Goal: Task Accomplishment & Management: Manage account settings

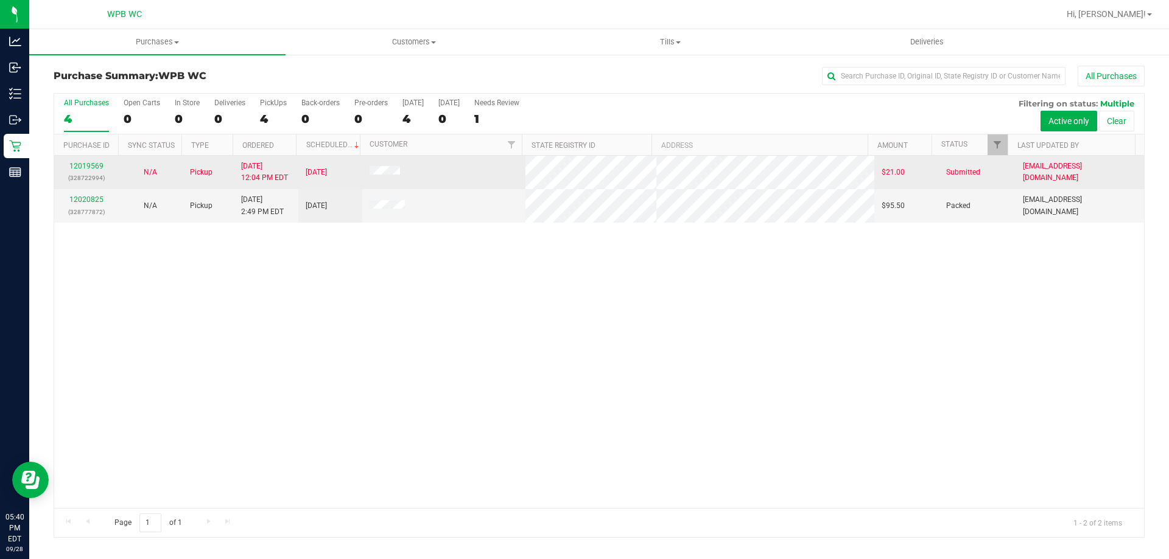
click at [97, 173] on p "(328722994)" at bounding box center [85, 178] width 49 height 12
click at [98, 167] on link "12019569" at bounding box center [86, 166] width 34 height 9
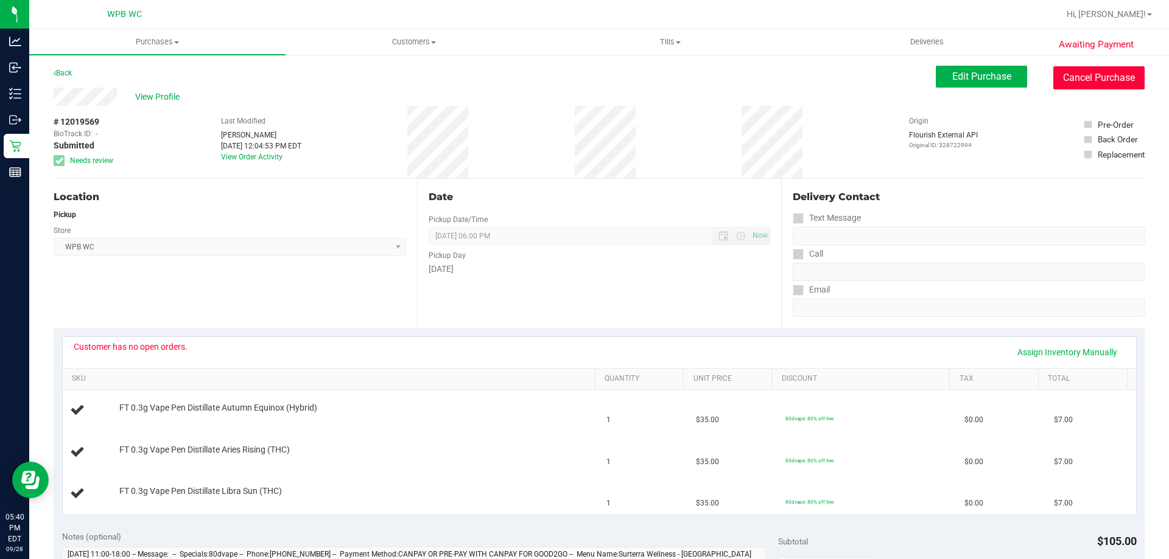
click at [1098, 71] on button "Cancel Purchase" at bounding box center [1098, 77] width 91 height 23
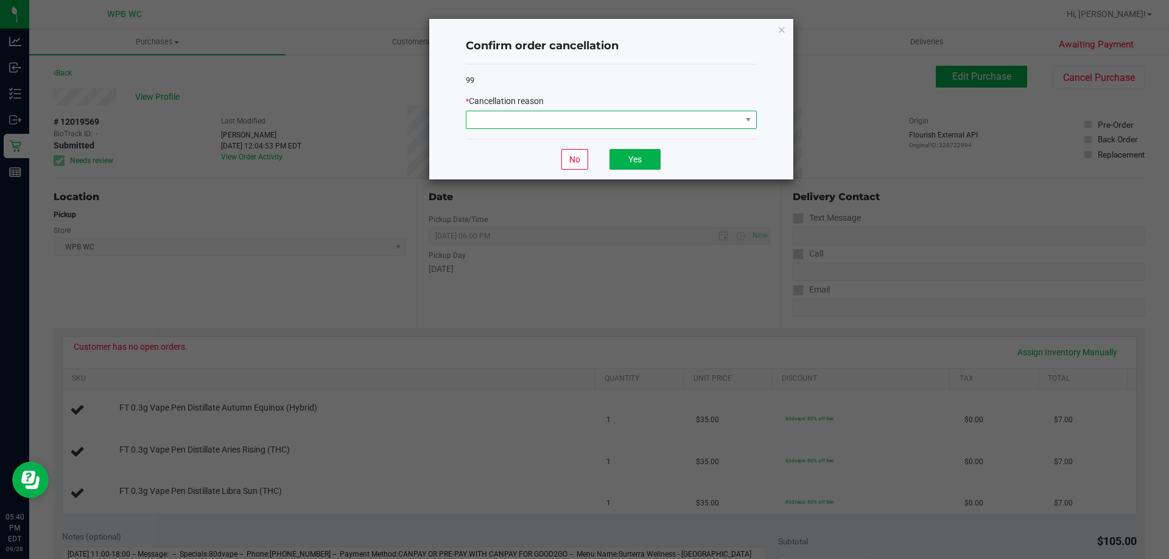
click at [559, 111] on span at bounding box center [611, 120] width 291 height 18
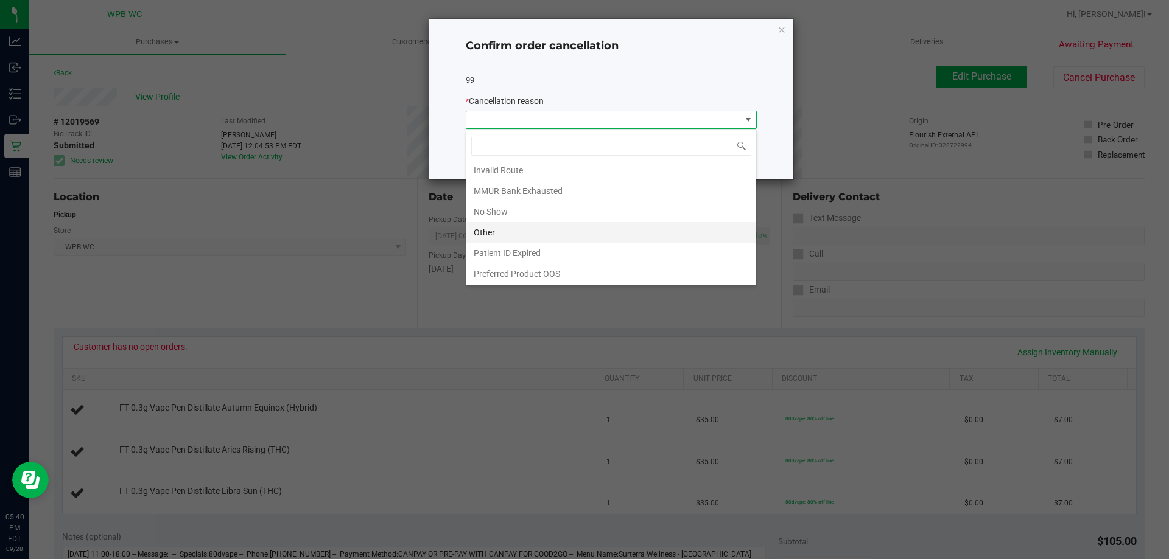
scroll to position [65, 0]
click at [506, 230] on li "Other" at bounding box center [611, 232] width 290 height 21
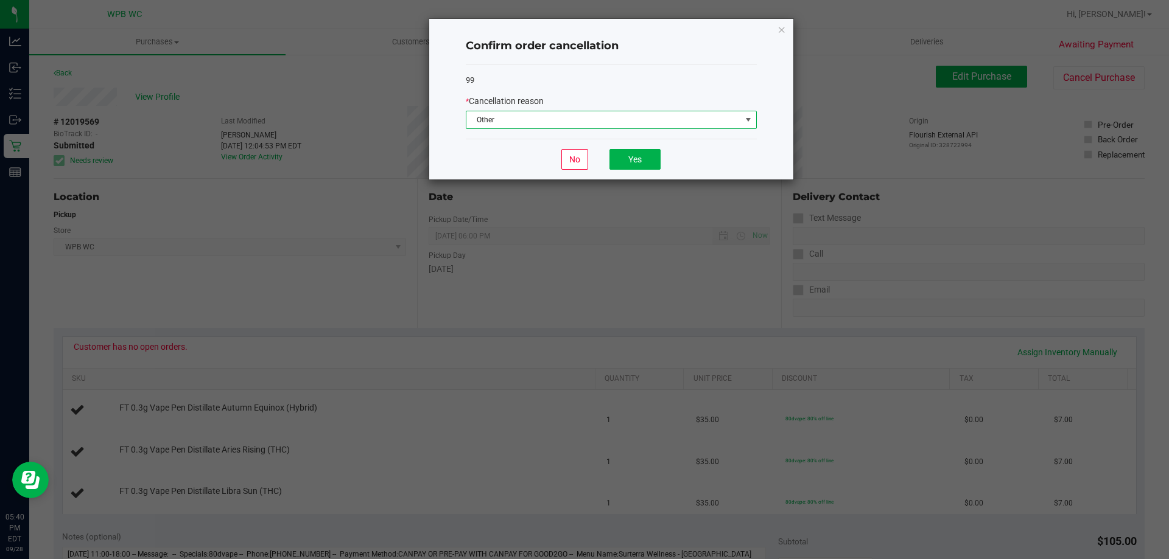
click at [561, 121] on span "Other" at bounding box center [603, 119] width 274 height 17
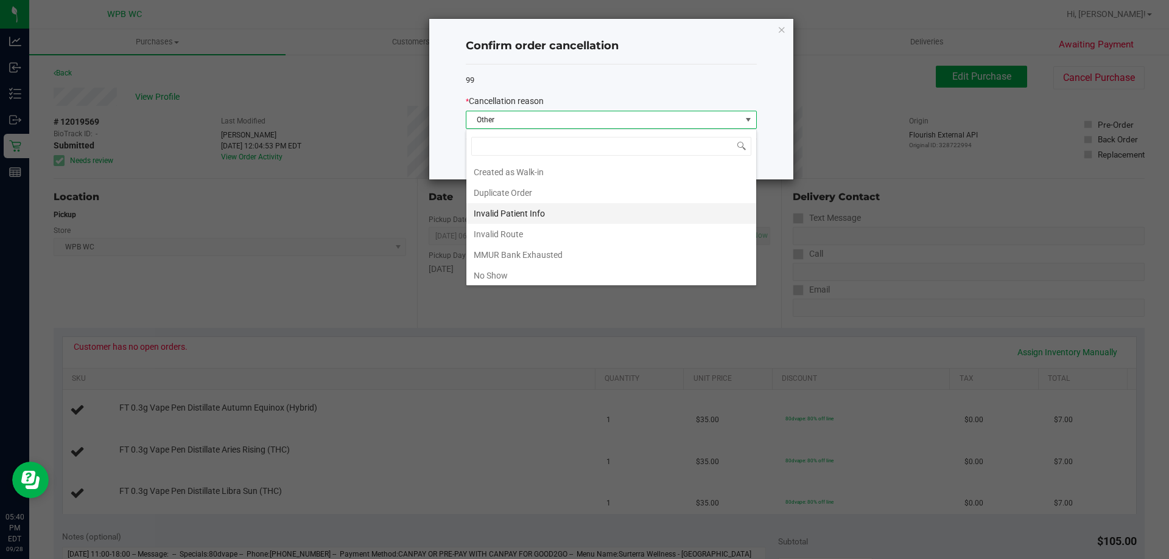
scroll to position [18, 291]
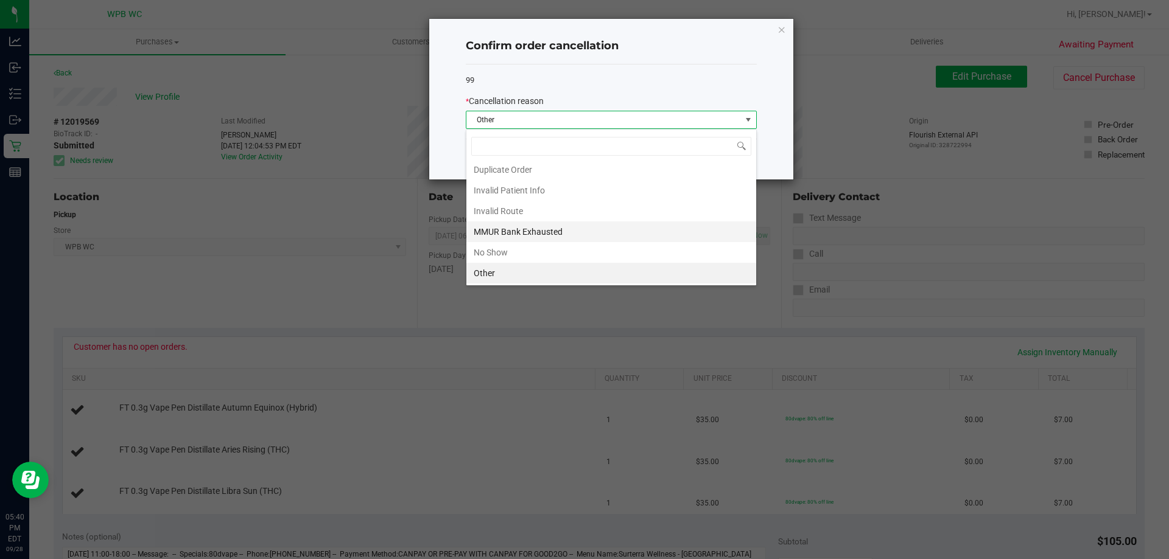
click at [528, 227] on li "MMUR Bank Exhausted" at bounding box center [611, 232] width 290 height 21
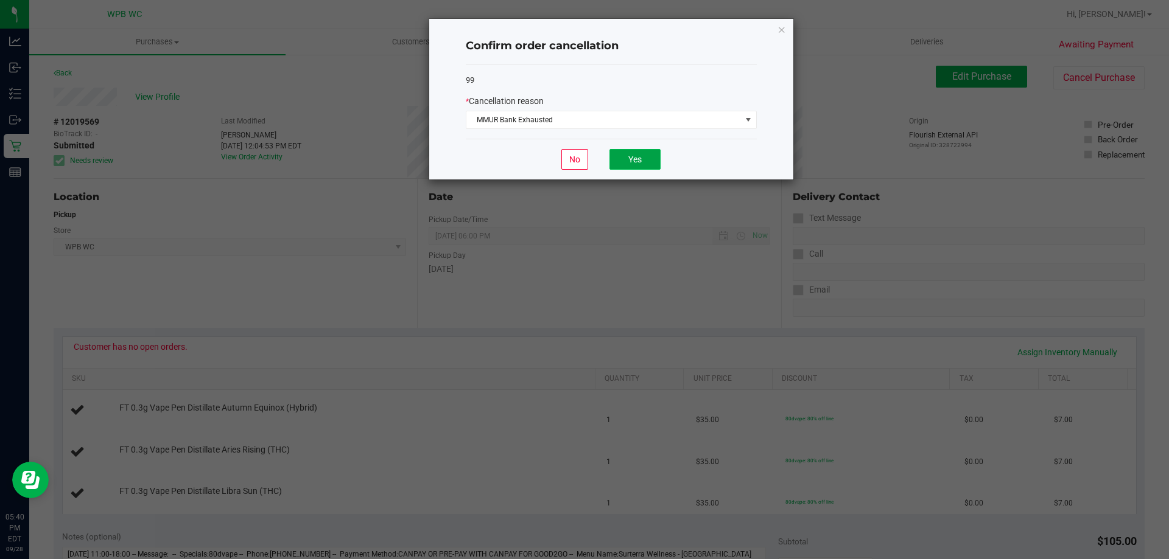
click at [638, 163] on button "Yes" at bounding box center [634, 159] width 51 height 21
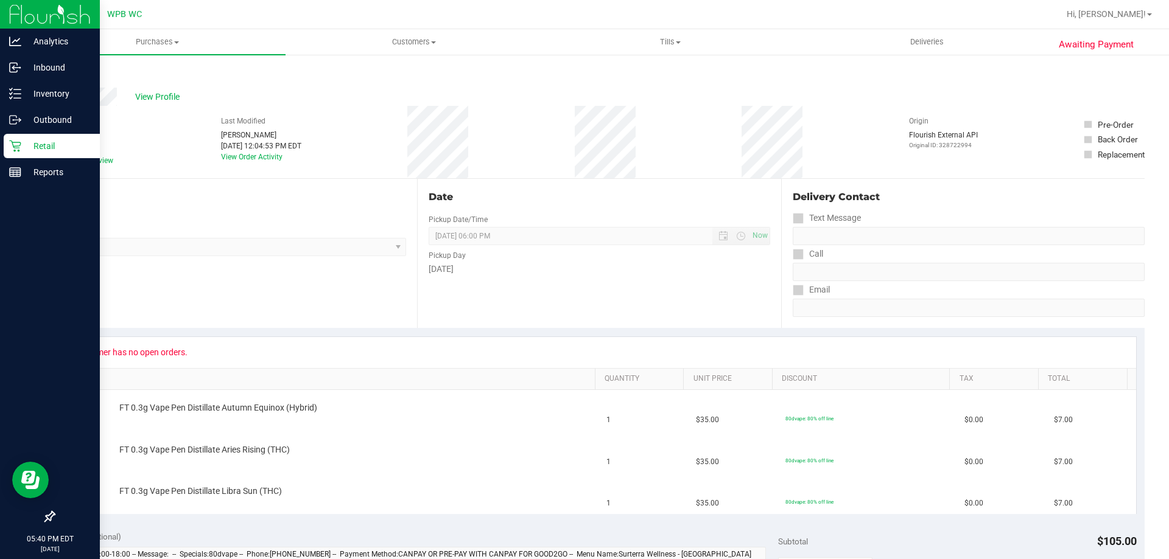
click at [25, 147] on p "Retail" at bounding box center [57, 146] width 73 height 15
